Goal: Information Seeking & Learning: Learn about a topic

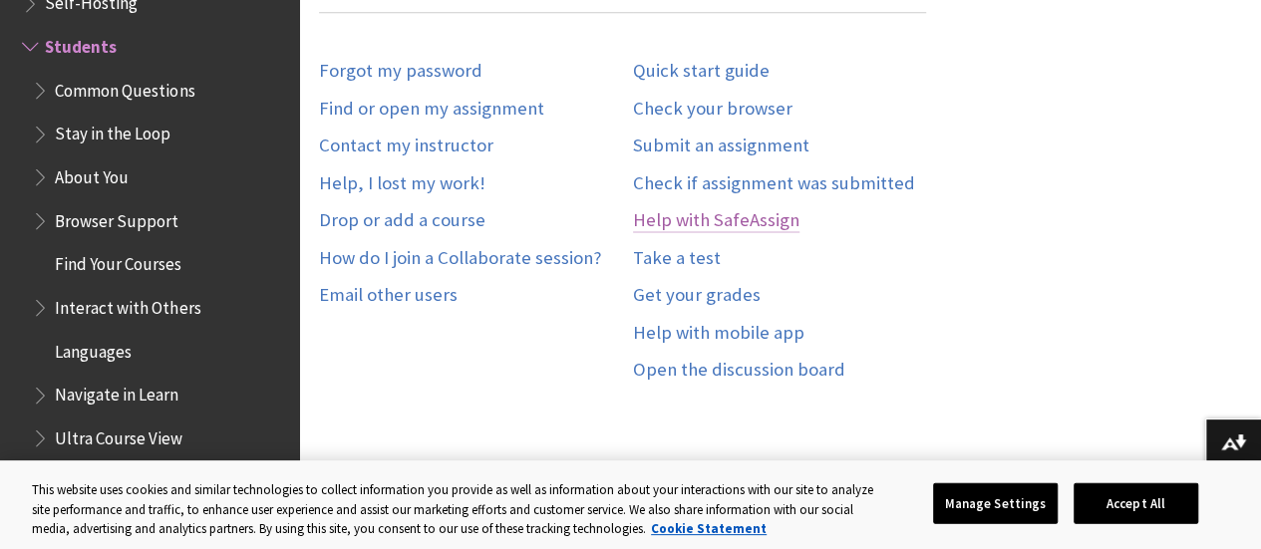
scroll to position [1196, 0]
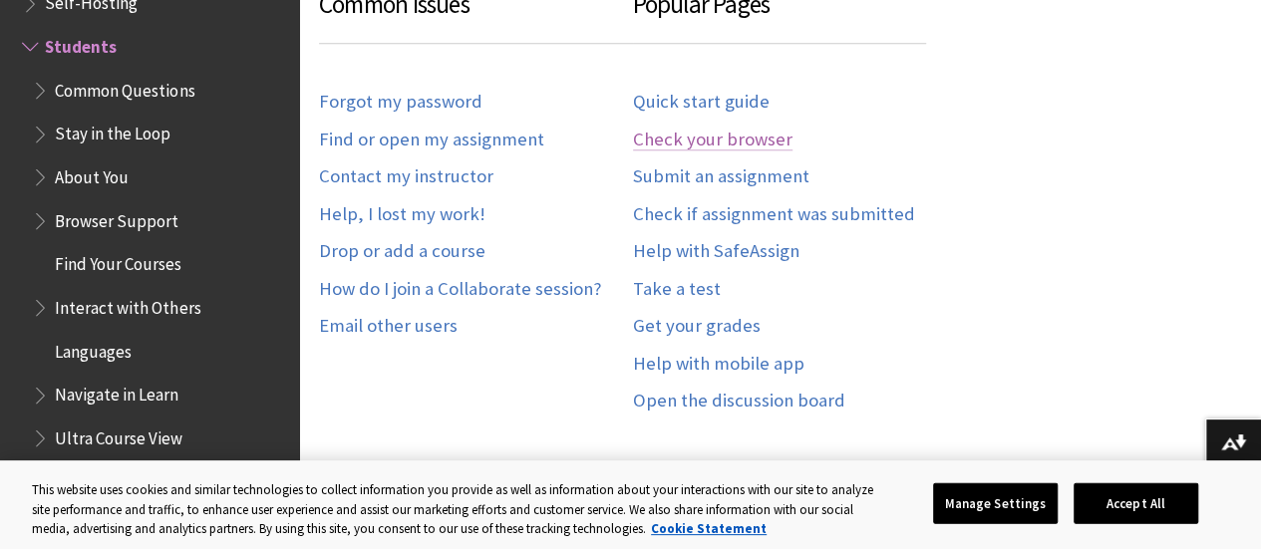
click at [739, 139] on link "Check your browser" at bounding box center [713, 140] width 160 height 23
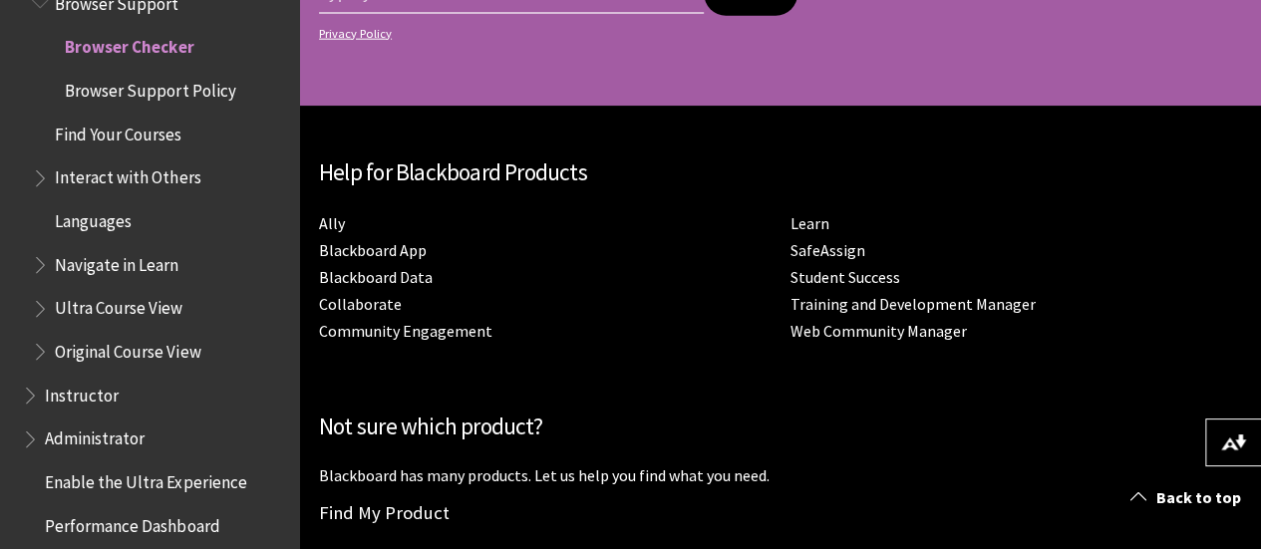
scroll to position [2674, 0]
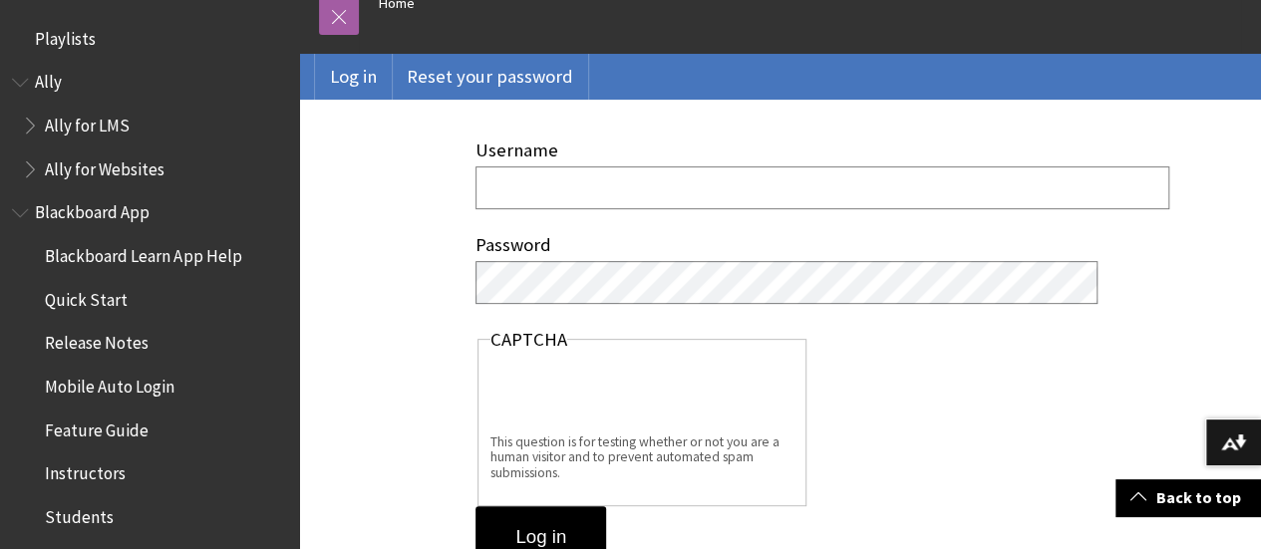
scroll to position [199, 0]
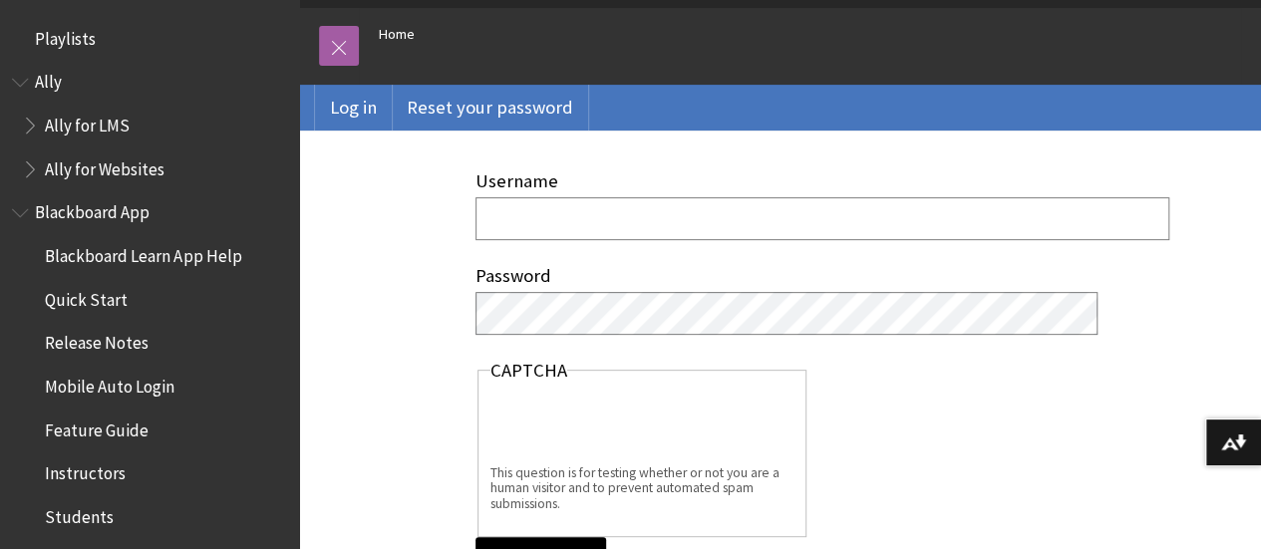
click at [570, 206] on input "Username" at bounding box center [823, 218] width 694 height 43
click at [601, 217] on input "Username" at bounding box center [823, 218] width 694 height 43
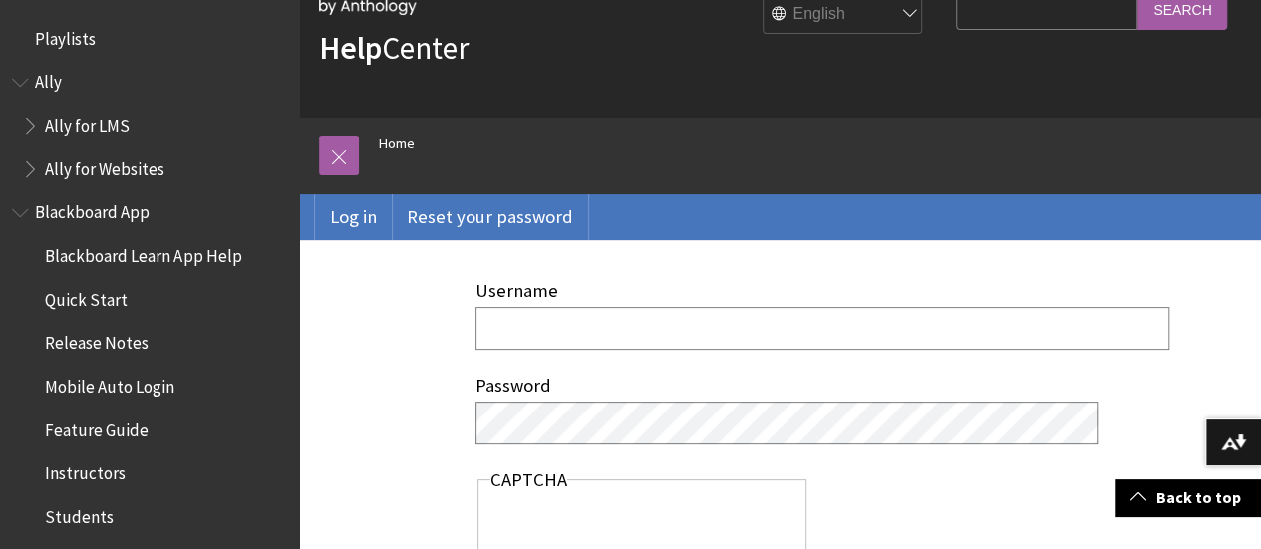
scroll to position [0, 0]
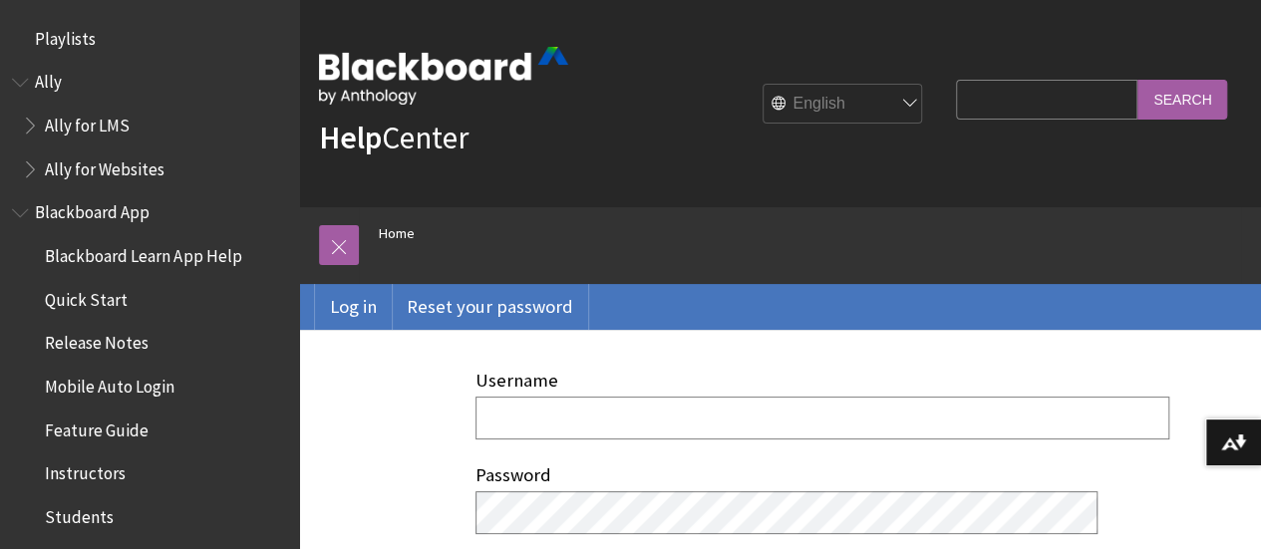
click at [983, 95] on input "Search Query" at bounding box center [1046, 99] width 181 height 39
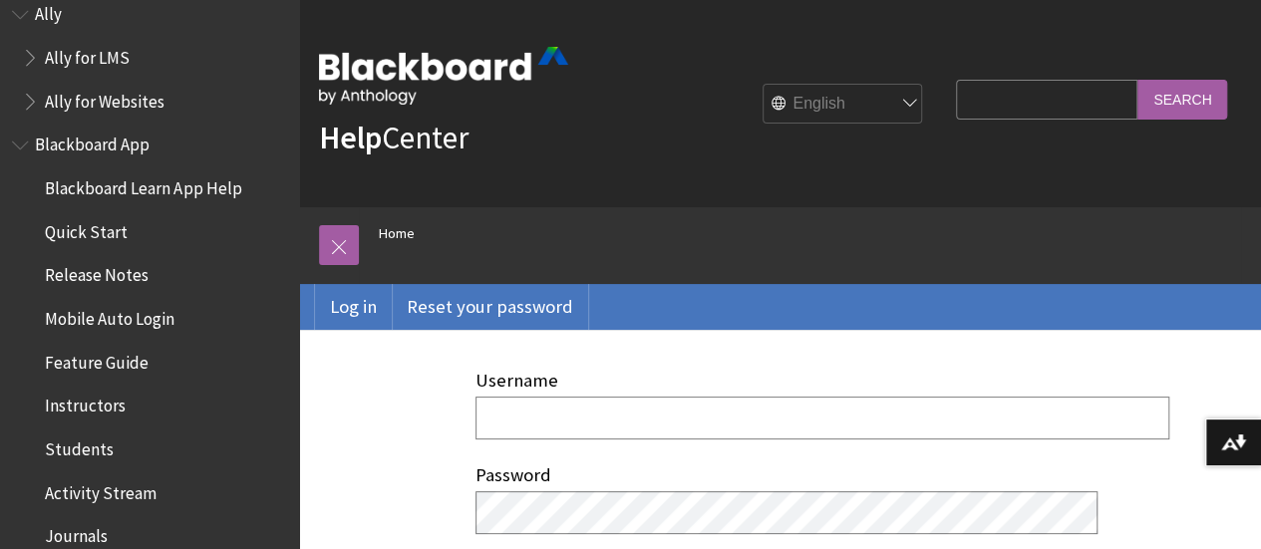
scroll to position [100, 0]
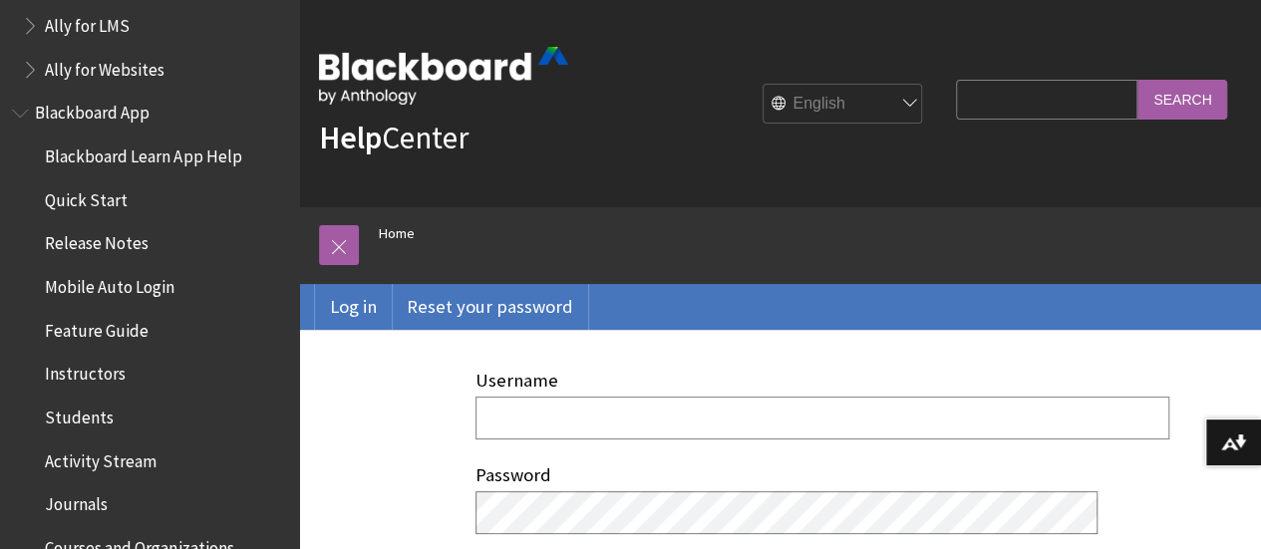
click at [85, 414] on span "Students" at bounding box center [79, 414] width 69 height 27
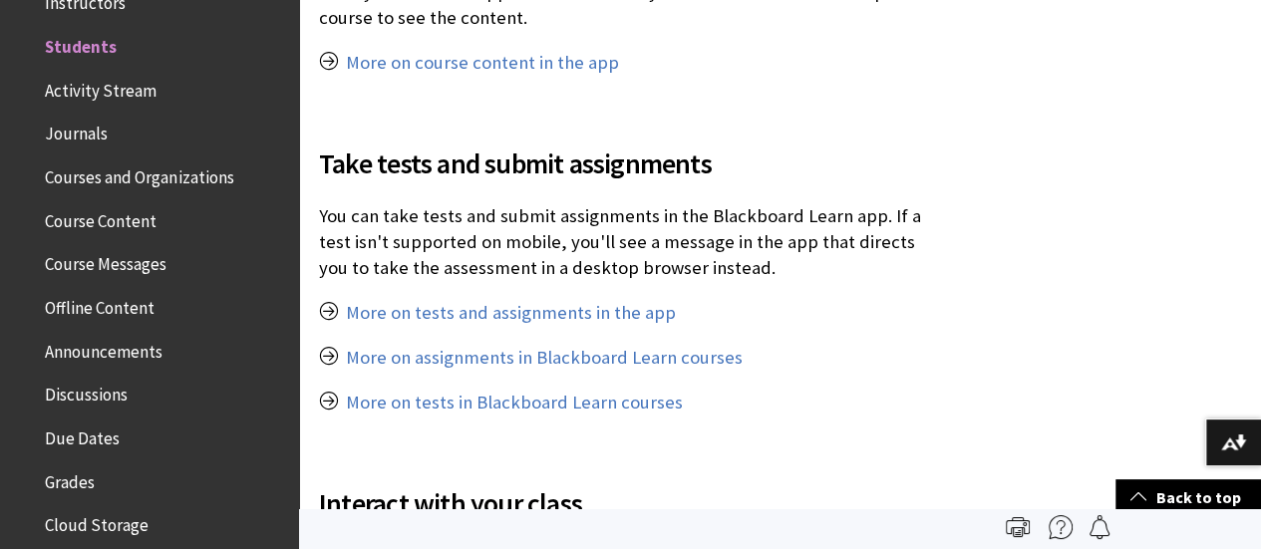
scroll to position [1097, 0]
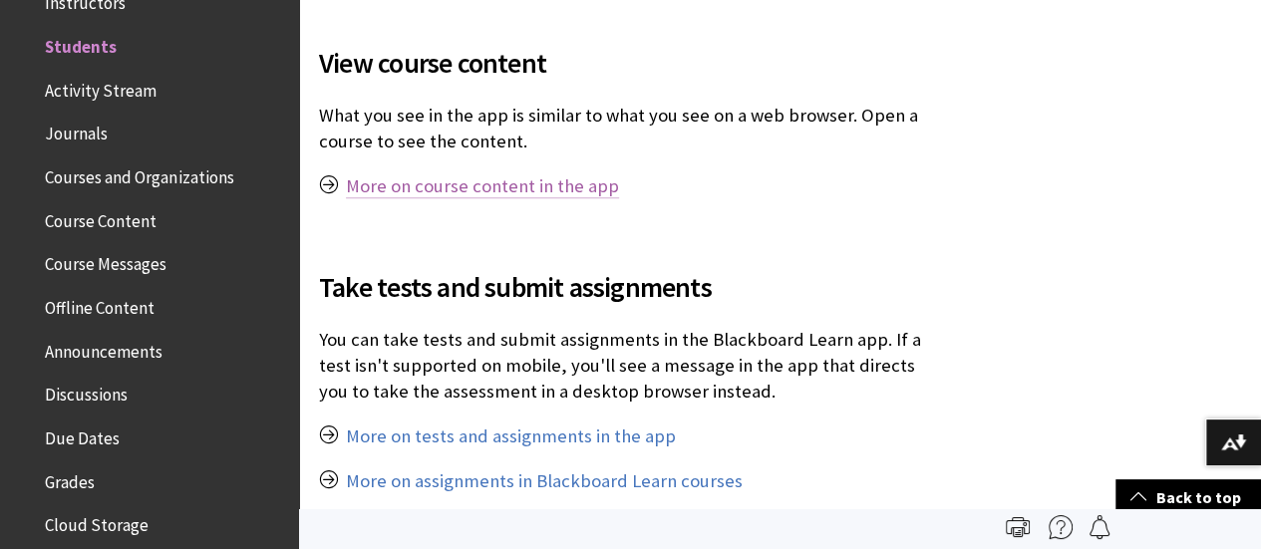
click at [548, 188] on link "More on course content in the app" at bounding box center [482, 186] width 273 height 24
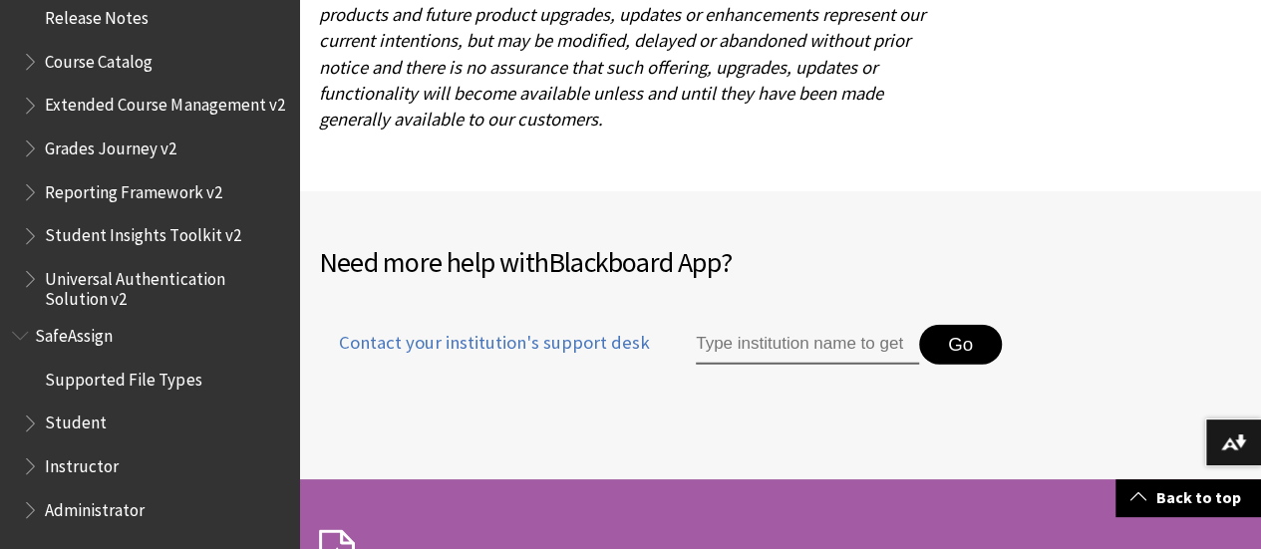
scroll to position [10070, 0]
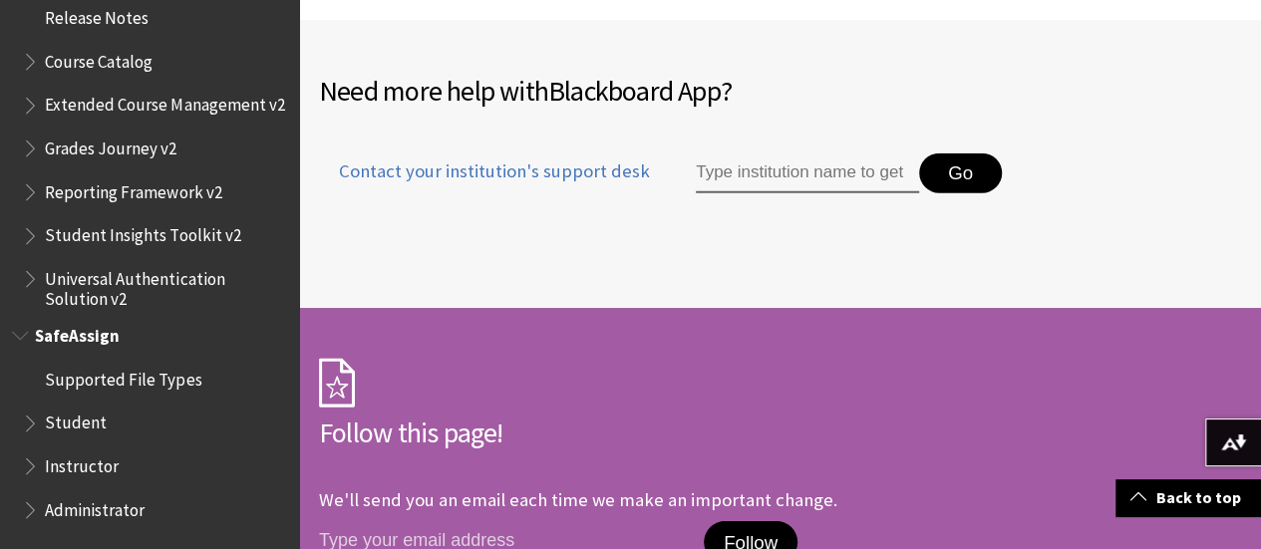
click at [34, 509] on span "Book outline for Blackboard SafeAssign" at bounding box center [32, 506] width 21 height 25
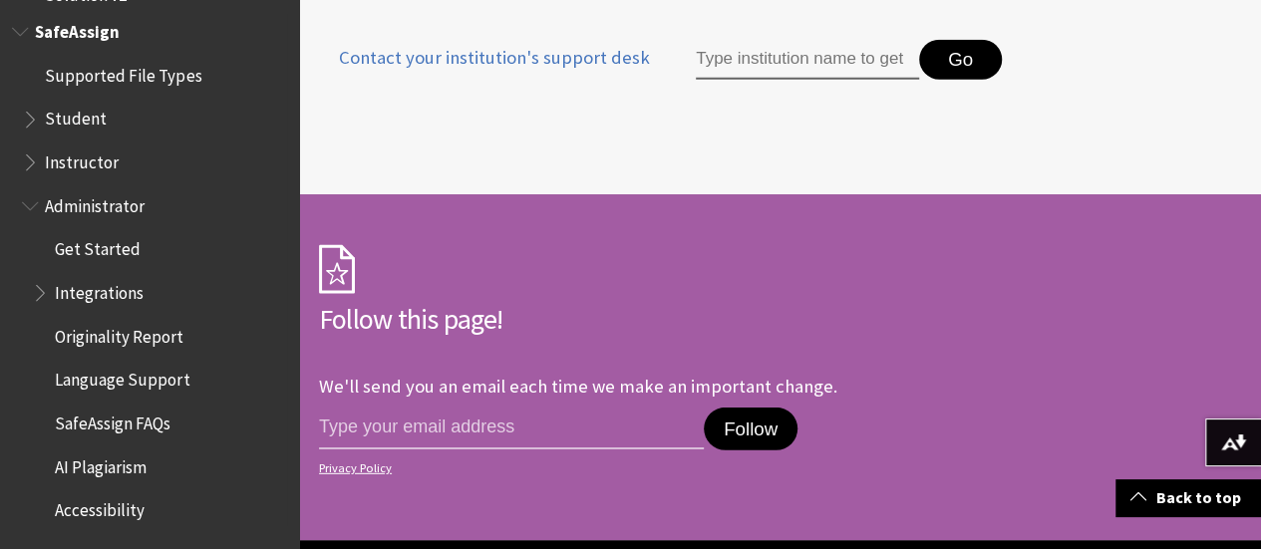
scroll to position [10369, 0]
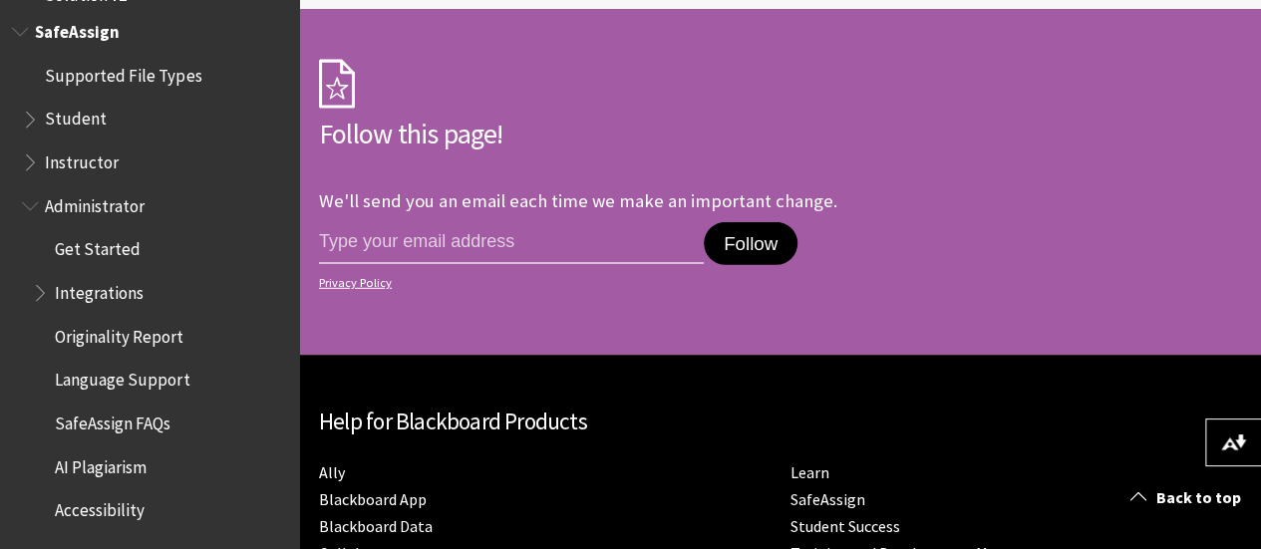
click at [118, 463] on span "AI Plagiarism" at bounding box center [101, 464] width 92 height 27
